Goal: Task Accomplishment & Management: Manage account settings

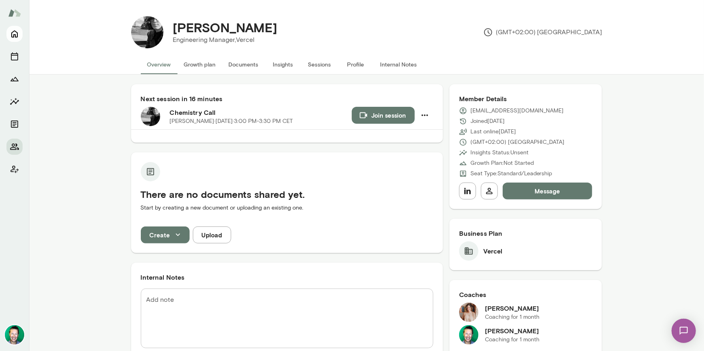
click at [16, 35] on icon "Home" at bounding box center [15, 34] width 10 height 10
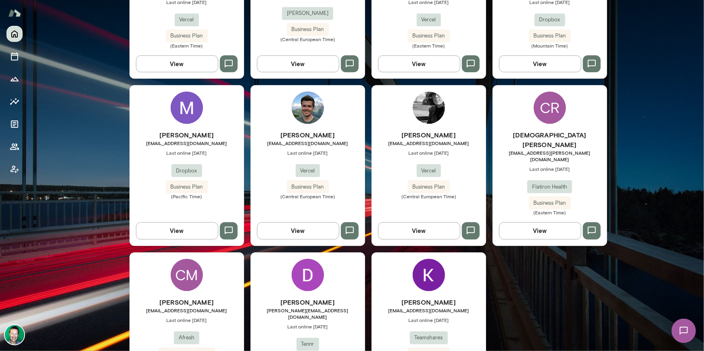
scroll to position [963, 0]
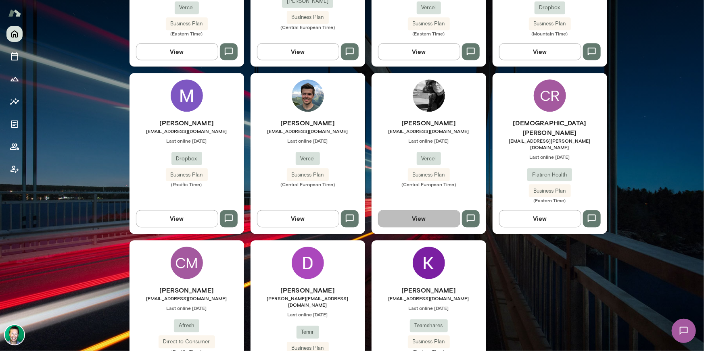
click at [407, 210] on button "View" at bounding box center [419, 218] width 82 height 17
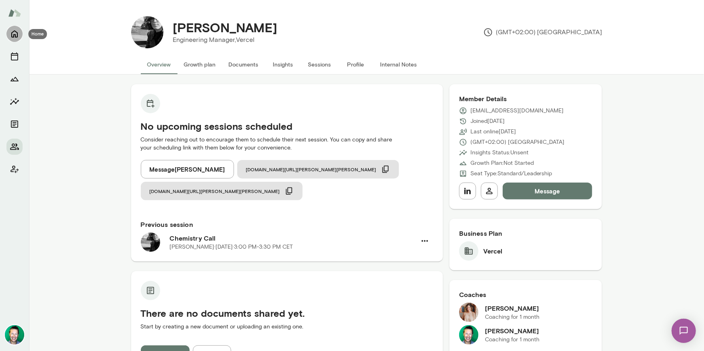
click at [14, 35] on icon "Home" at bounding box center [15, 34] width 10 height 10
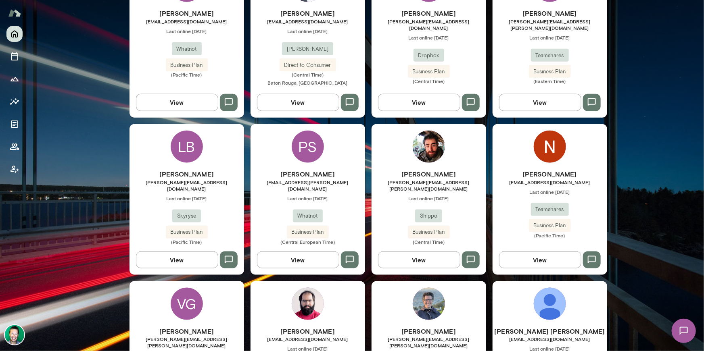
scroll to position [435, 0]
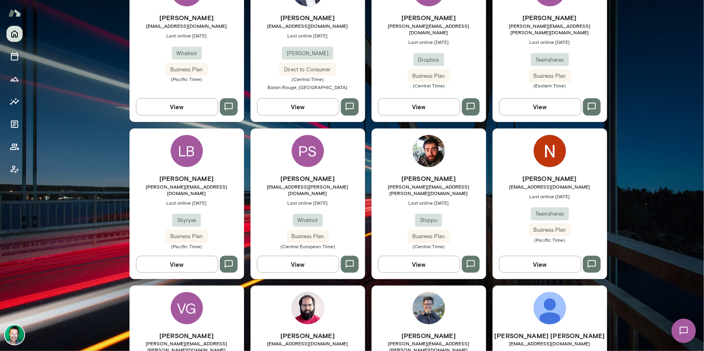
click at [301, 256] on button "View" at bounding box center [298, 264] width 82 height 17
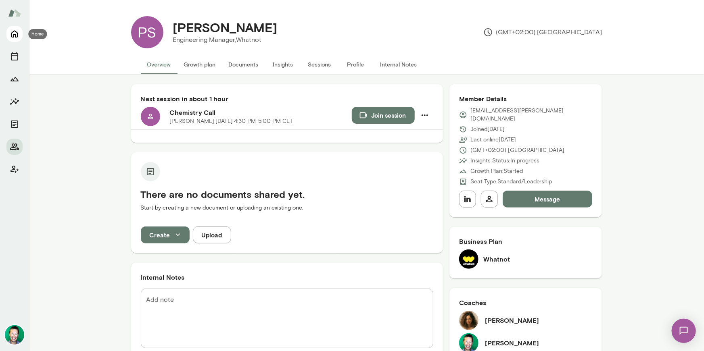
click at [13, 29] on icon "Home" at bounding box center [15, 34] width 10 height 10
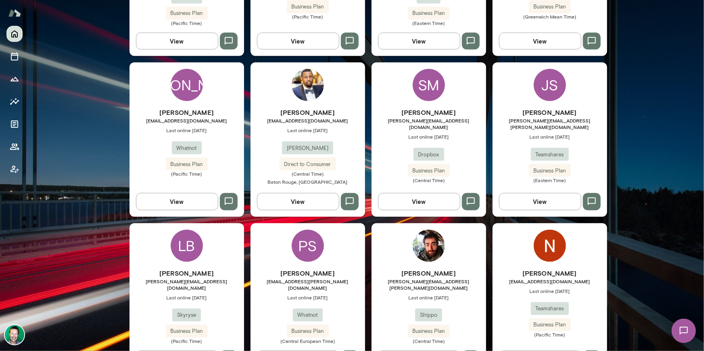
scroll to position [398, 0]
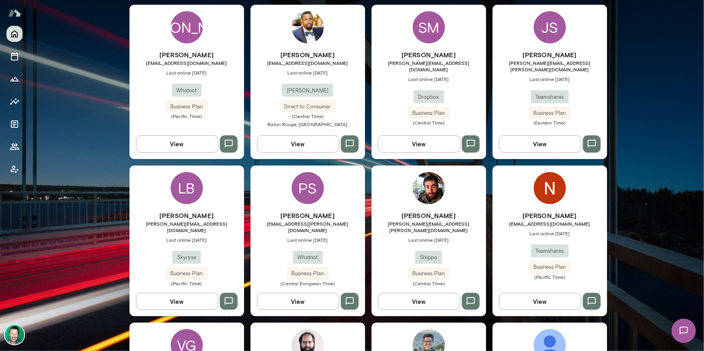
click at [543, 293] on button "View" at bounding box center [540, 301] width 82 height 17
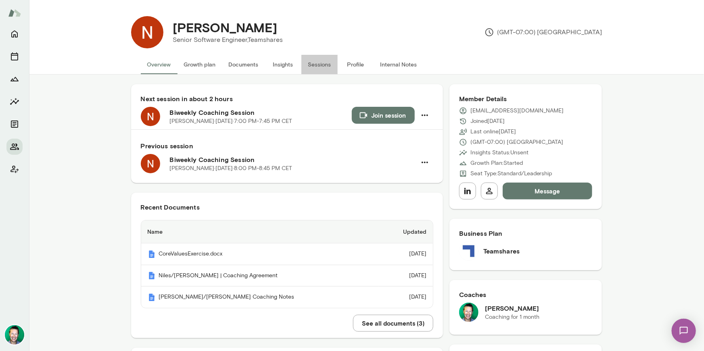
click at [320, 62] on button "Sessions" at bounding box center [319, 64] width 36 height 19
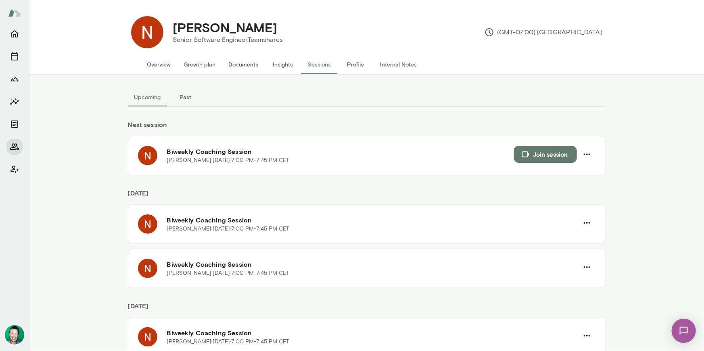
click at [190, 100] on button "Past" at bounding box center [185, 97] width 36 height 19
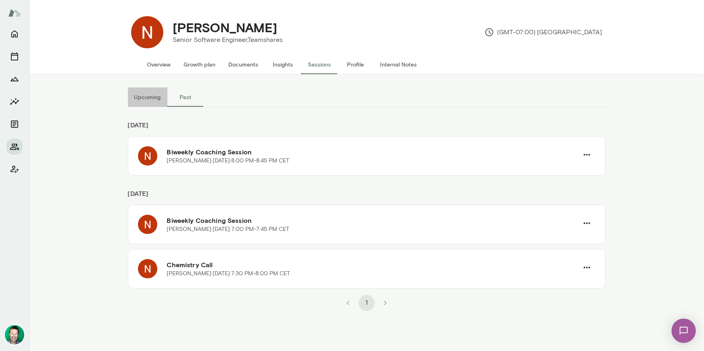
click at [142, 98] on button "Upcoming" at bounding box center [148, 97] width 40 height 19
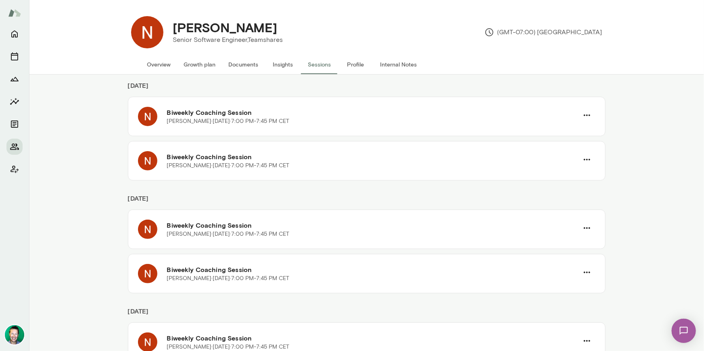
scroll to position [61, 0]
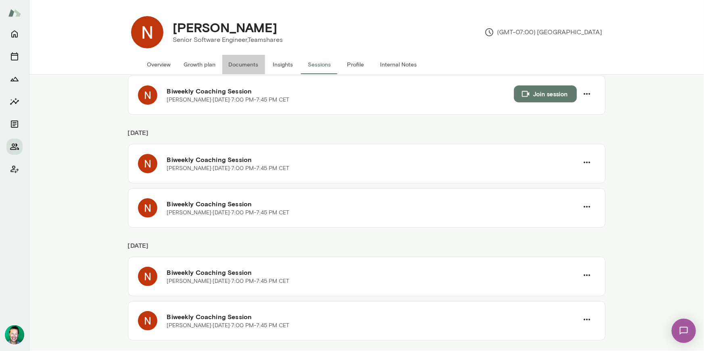
click at [239, 62] on button "Documents" at bounding box center [243, 64] width 43 height 19
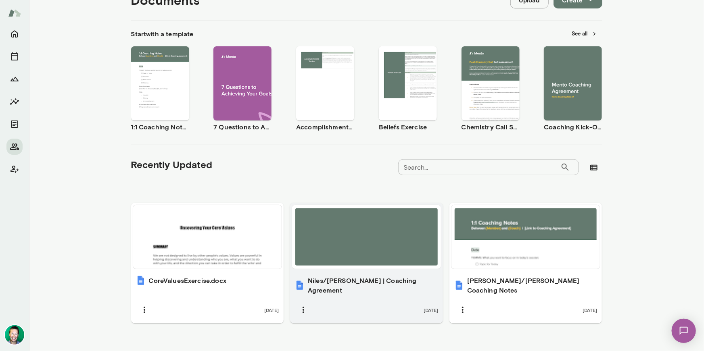
scroll to position [109, 0]
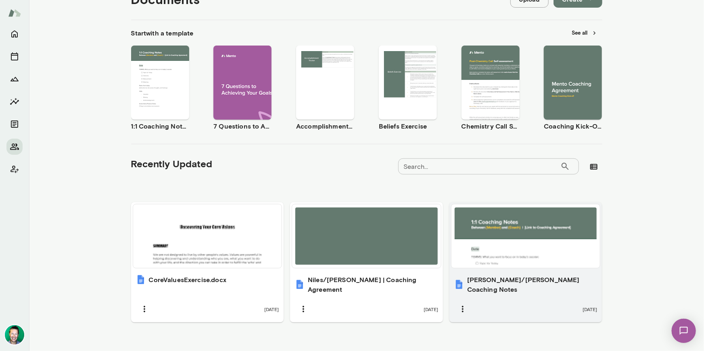
click at [490, 228] on div at bounding box center [526, 236] width 142 height 57
